Goal: Find specific fact

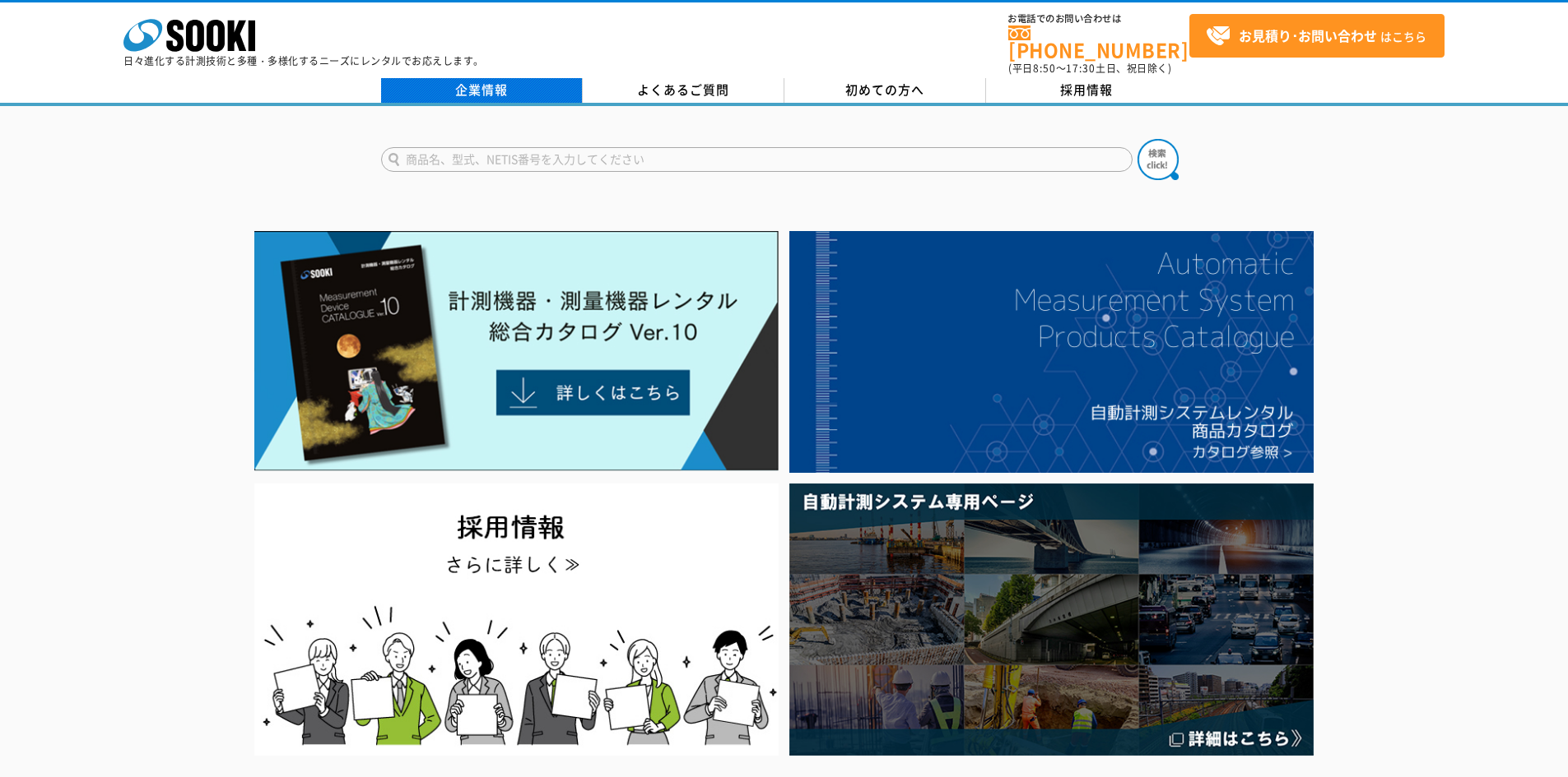
click at [490, 83] on link "企業情報" at bounding box center [481, 91] width 202 height 25
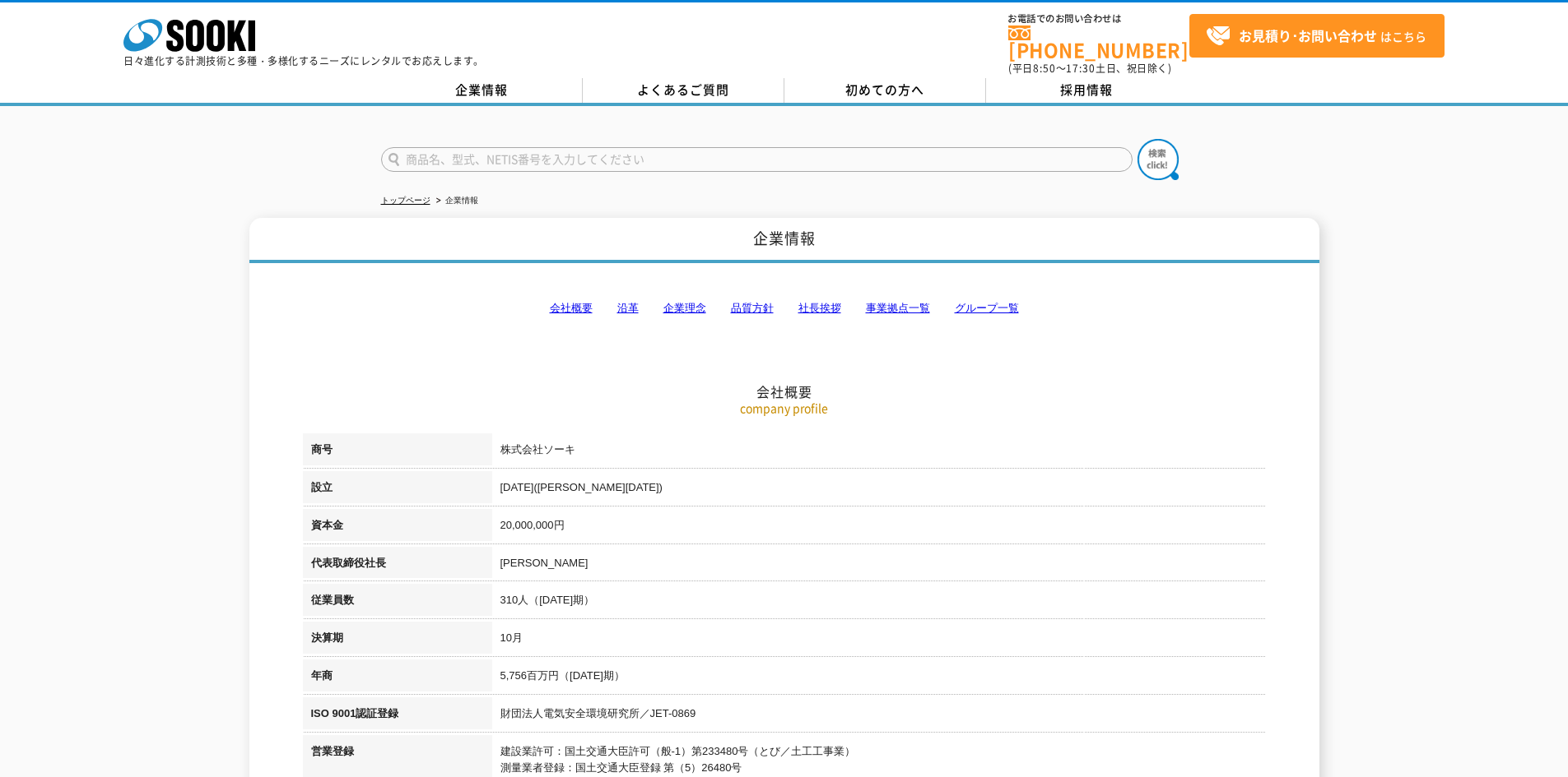
scroll to position [247, 0]
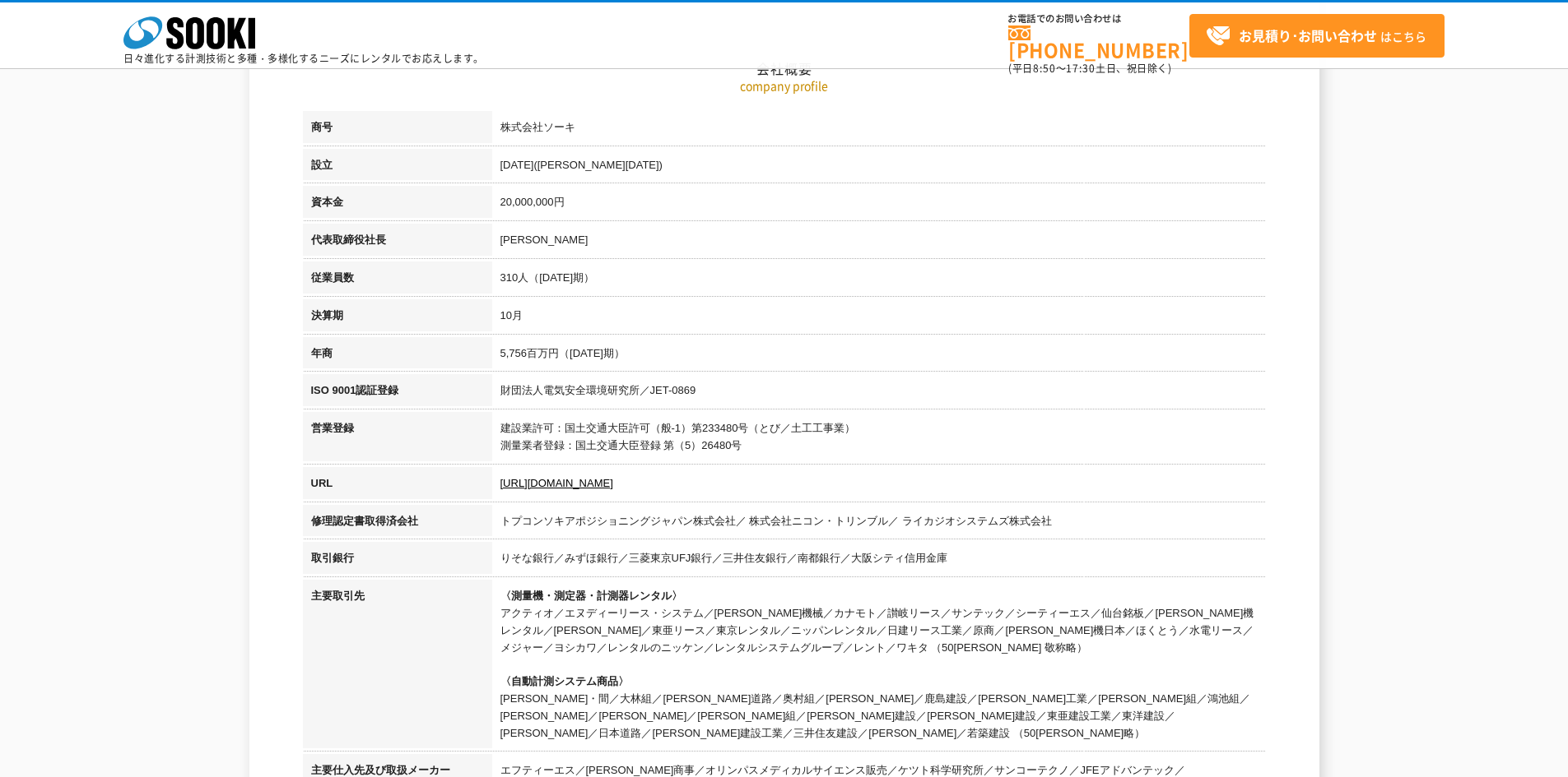
drag, startPoint x: 499, startPoint y: 358, endPoint x: 691, endPoint y: 353, distance: 192.1
click at [691, 353] on td "5,756百万円（[DATE]期）" at bounding box center [879, 356] width 773 height 38
copy td "5,756百万円（[DATE]期）"
click at [885, 329] on td "10月" at bounding box center [879, 318] width 773 height 38
